Goal: Task Accomplishment & Management: Manage account settings

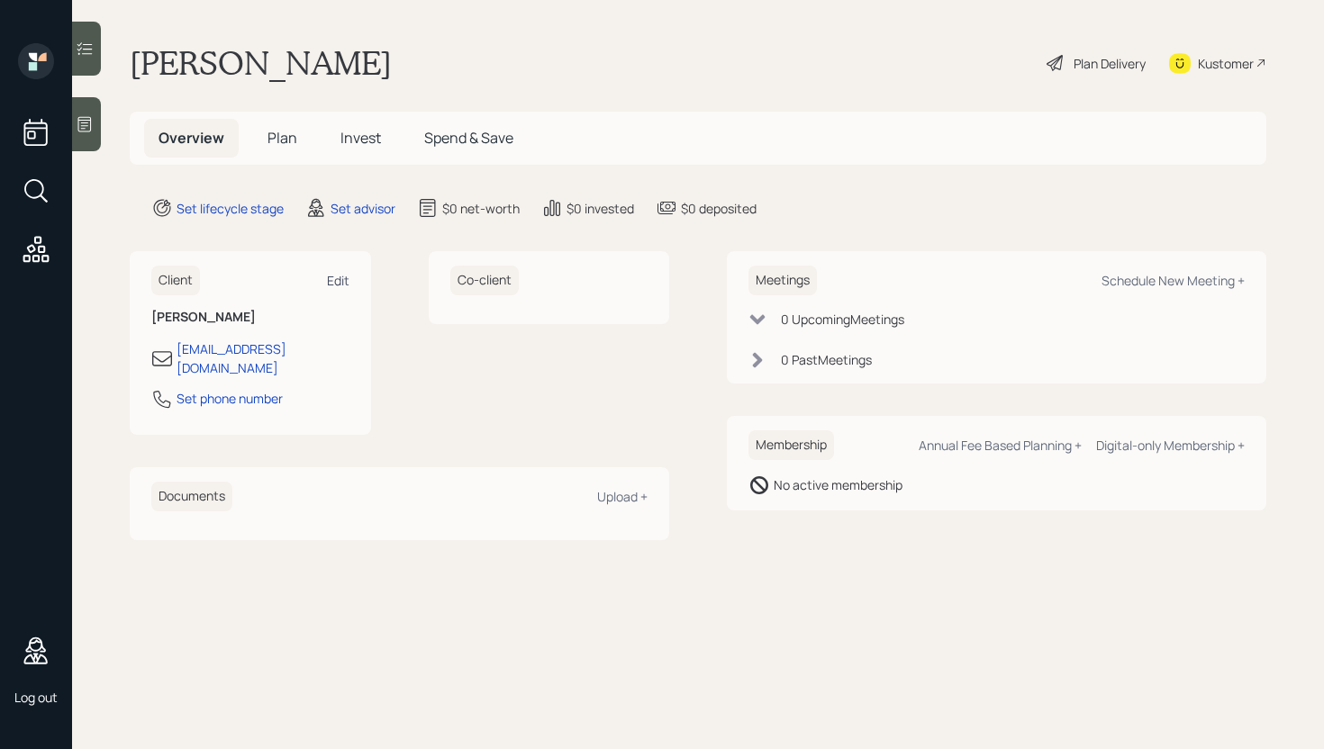
click at [345, 278] on div "Edit" at bounding box center [338, 280] width 23 height 17
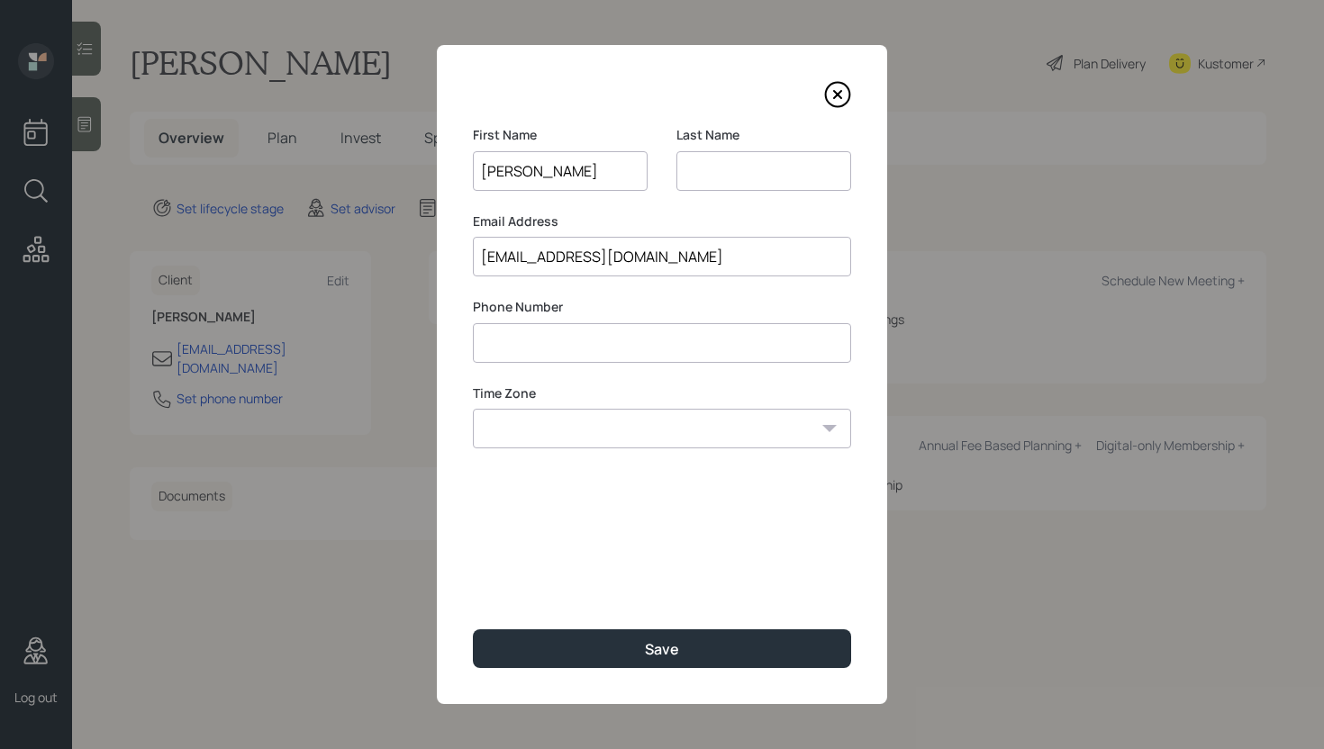
click at [839, 95] on icon at bounding box center [837, 94] width 7 height 7
